Goal: Task Accomplishment & Management: Manage account settings

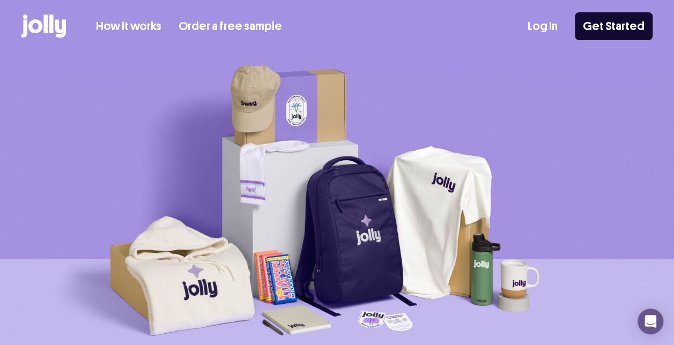
click at [540, 24] on link "Log In" at bounding box center [542, 27] width 30 height 18
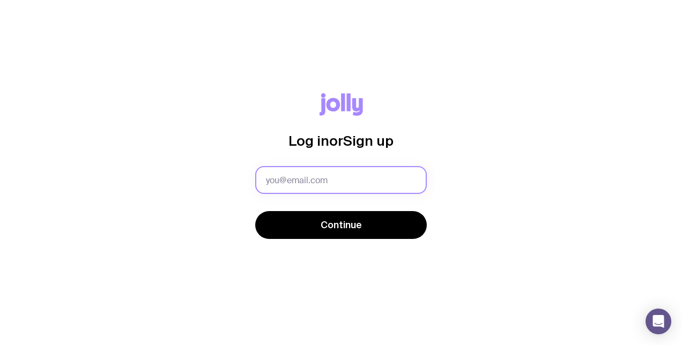
click at [325, 180] on input "text" at bounding box center [341, 180] width 172 height 28
type input "zara.jekyll@smokeball.com.au"
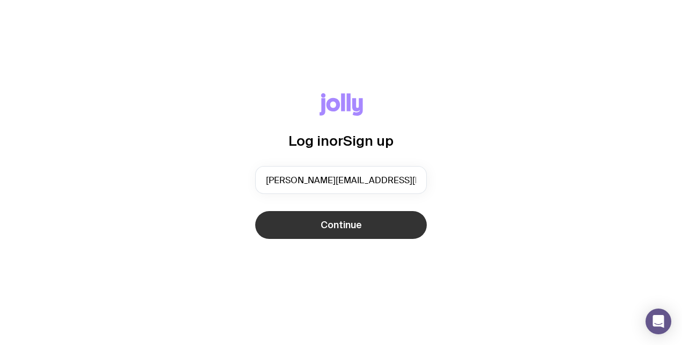
click at [345, 219] on span "Continue" at bounding box center [341, 225] width 41 height 13
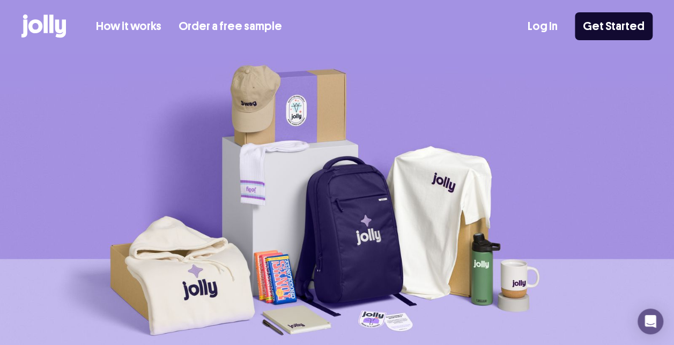
click at [542, 28] on link "Log In" at bounding box center [542, 27] width 30 height 18
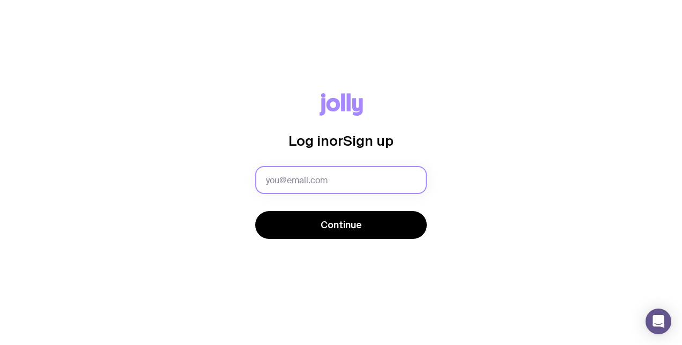
click at [366, 187] on input "text" at bounding box center [341, 180] width 172 height 28
type input "zara.jekyll@smokeball.com.au"
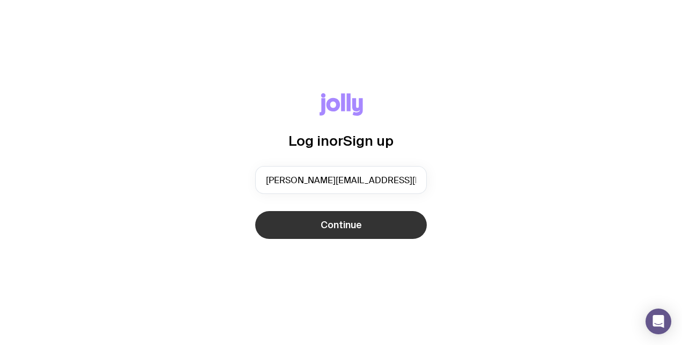
click at [349, 226] on span "Continue" at bounding box center [341, 225] width 41 height 13
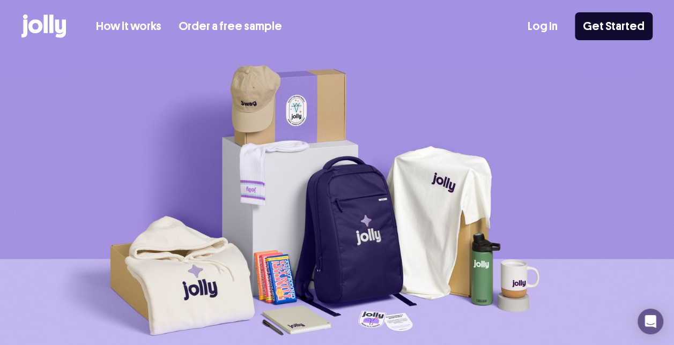
click at [557, 31] on link "Log In" at bounding box center [542, 27] width 30 height 18
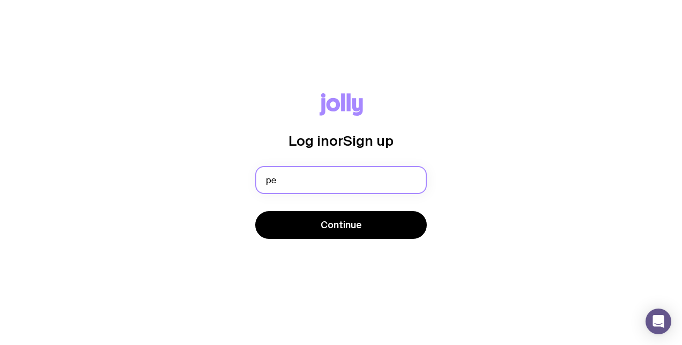
type input "[EMAIL_ADDRESS][DOMAIN_NAME]"
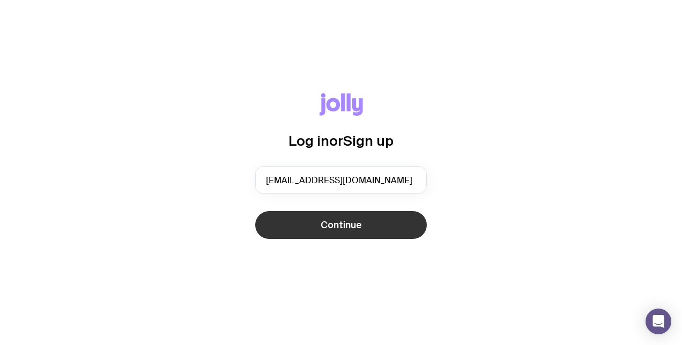
click at [354, 222] on span "Continue" at bounding box center [341, 225] width 41 height 13
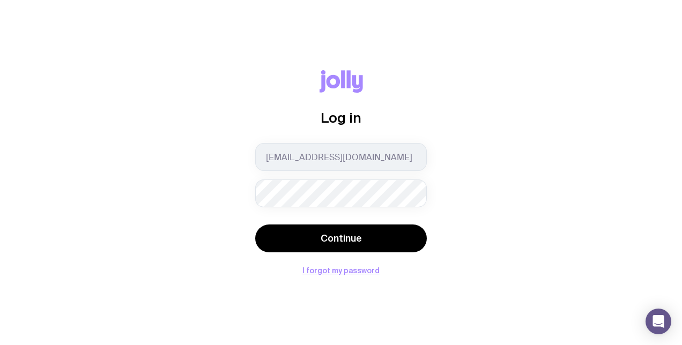
click at [255, 225] on button "Continue" at bounding box center [341, 239] width 172 height 28
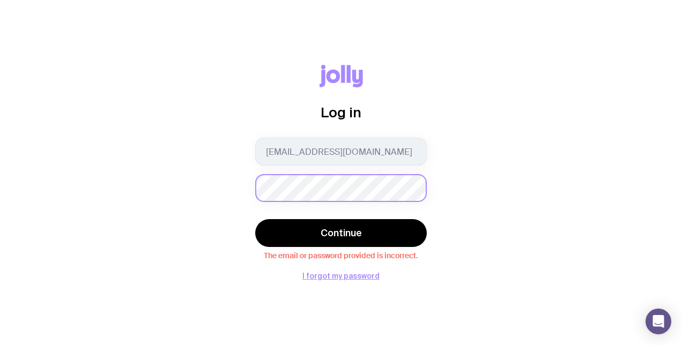
click at [236, 194] on div "Log in [EMAIL_ADDRESS][DOMAIN_NAME] Continue The email or password provided is …" at bounding box center [341, 172] width 630 height 215
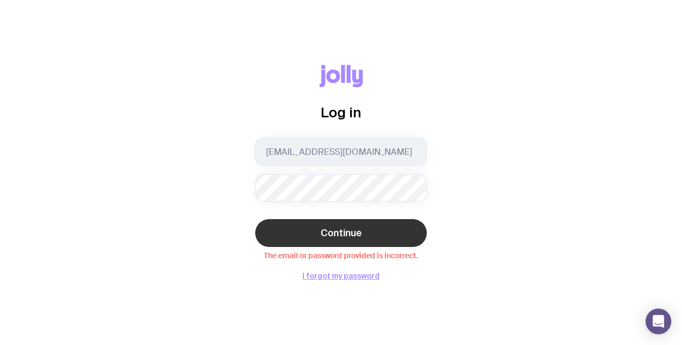
drag, startPoint x: 257, startPoint y: 226, endPoint x: 271, endPoint y: 228, distance: 13.7
click at [271, 228] on div "Continue The email or password provided is incorrect." at bounding box center [341, 239] width 172 height 41
click at [271, 228] on button "Continue" at bounding box center [341, 233] width 172 height 28
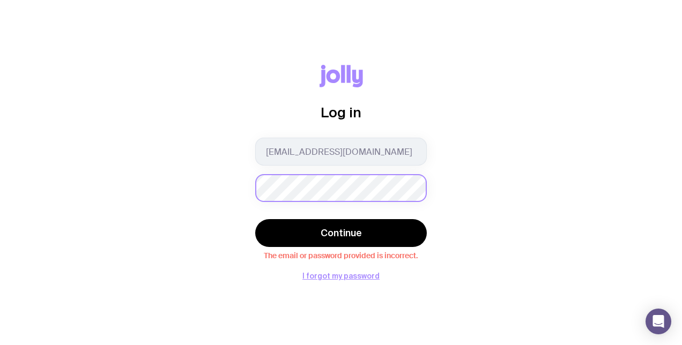
click at [243, 181] on div "Log in peopleandculture@smokeball.com Continue The email or password provided i…" at bounding box center [341, 172] width 630 height 215
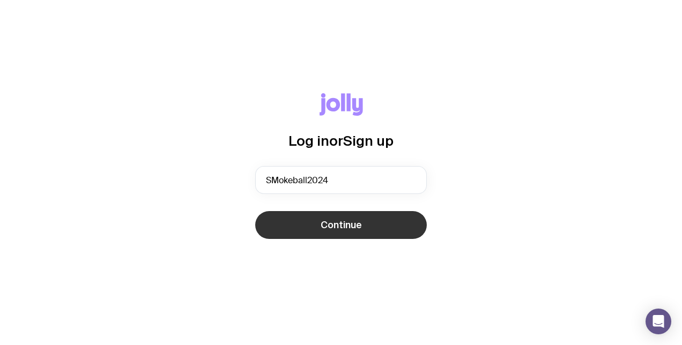
type input "SMokeball2024"
click at [348, 220] on span "Continue" at bounding box center [341, 225] width 41 height 13
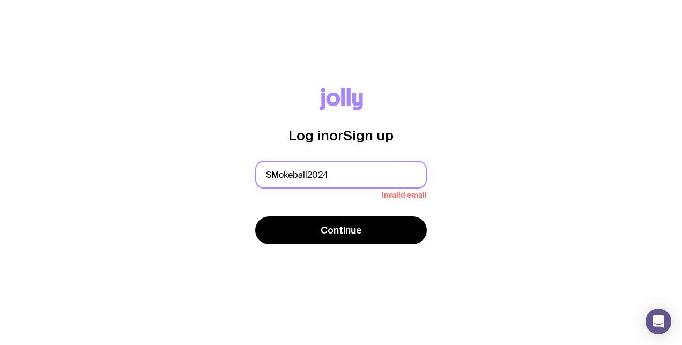
drag, startPoint x: 363, startPoint y: 177, endPoint x: 239, endPoint y: 187, distance: 124.8
click at [239, 187] on div "Log in or Sign up SMokeball2024 Invalid email Continue" at bounding box center [341, 172] width 630 height 169
type input "[EMAIL_ADDRESS][DOMAIN_NAME]"
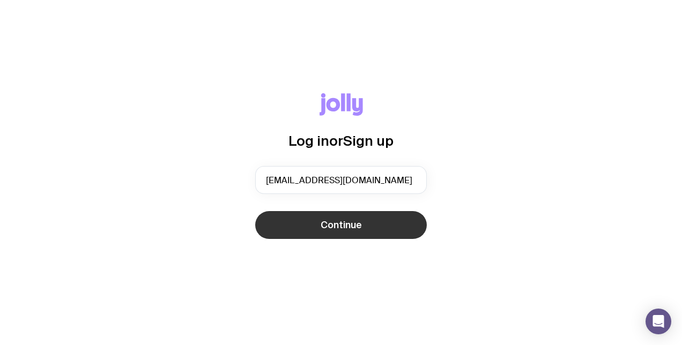
click at [346, 219] on span "Continue" at bounding box center [341, 225] width 41 height 13
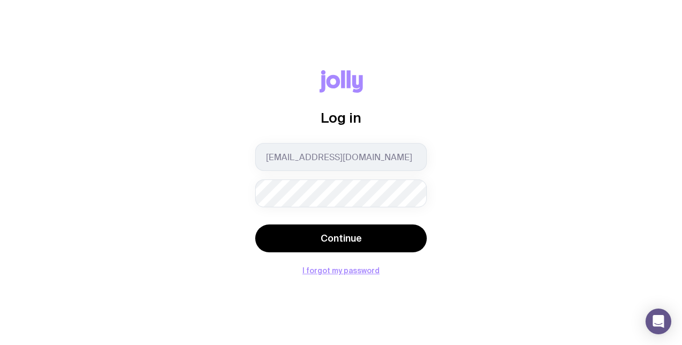
click at [215, 193] on div "Log in [EMAIL_ADDRESS][DOMAIN_NAME] Continue I forgot my password" at bounding box center [341, 172] width 630 height 204
click at [255, 225] on button "Continue" at bounding box center [341, 239] width 172 height 28
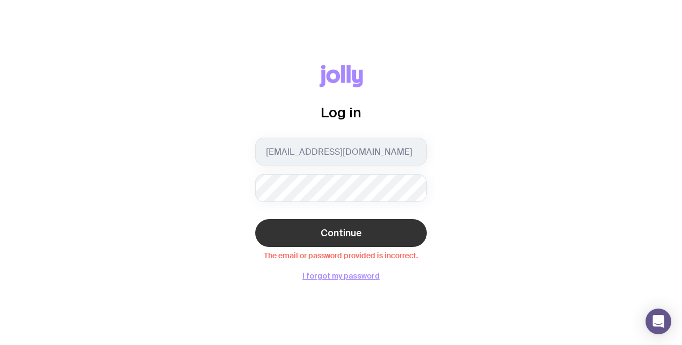
click at [272, 226] on button "Continue" at bounding box center [341, 233] width 172 height 28
